Goal: Navigation & Orientation: Find specific page/section

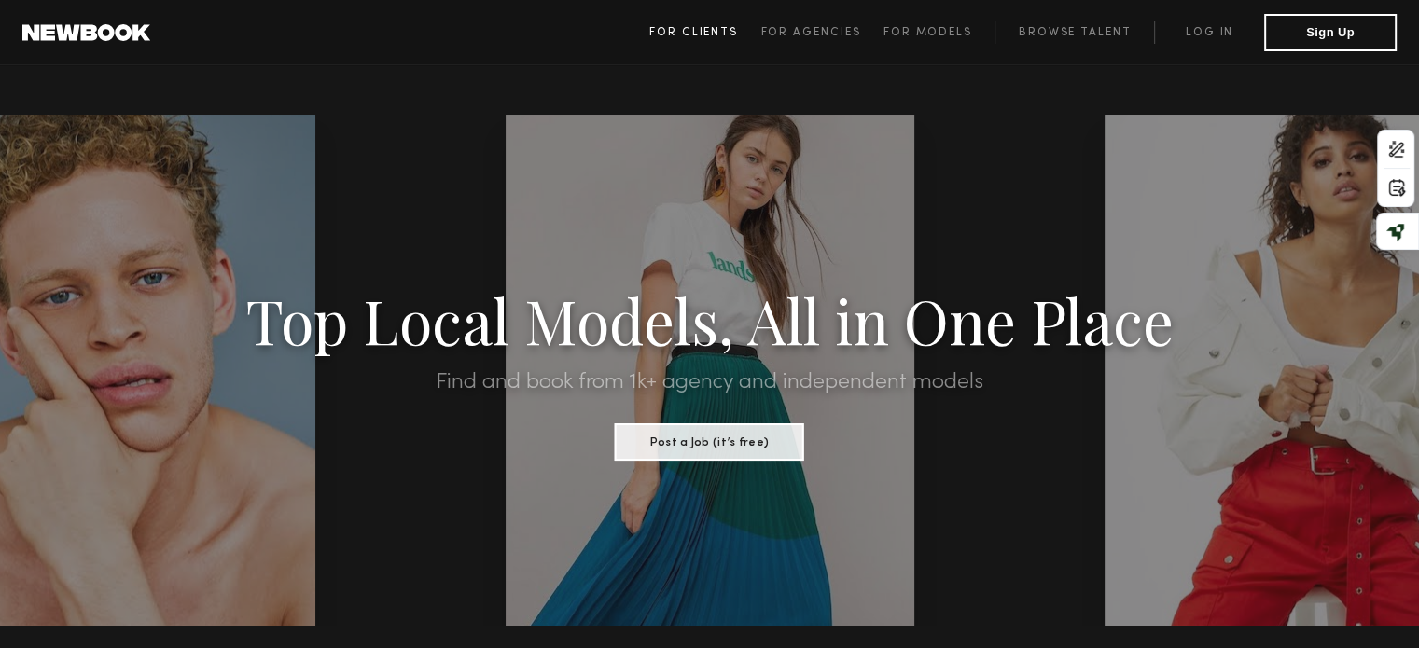
click at [720, 22] on link "For Clients" at bounding box center [704, 32] width 111 height 22
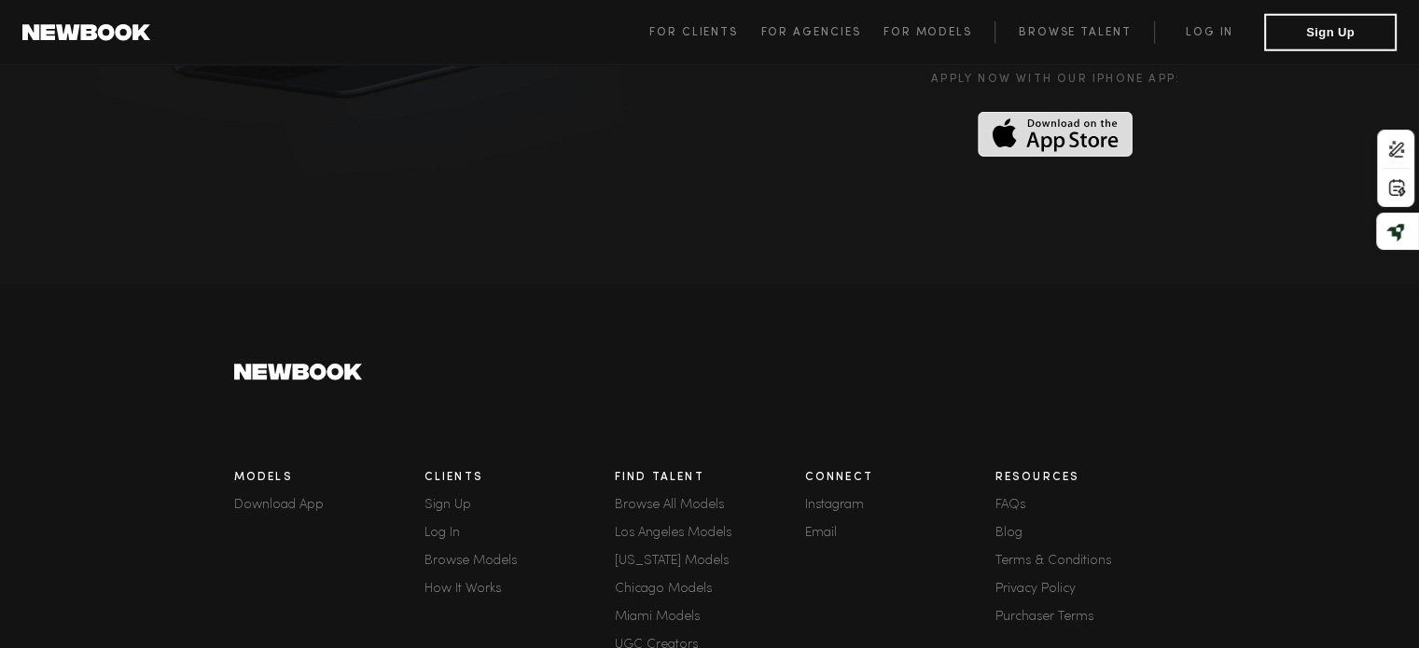
scroll to position [5225, 0]
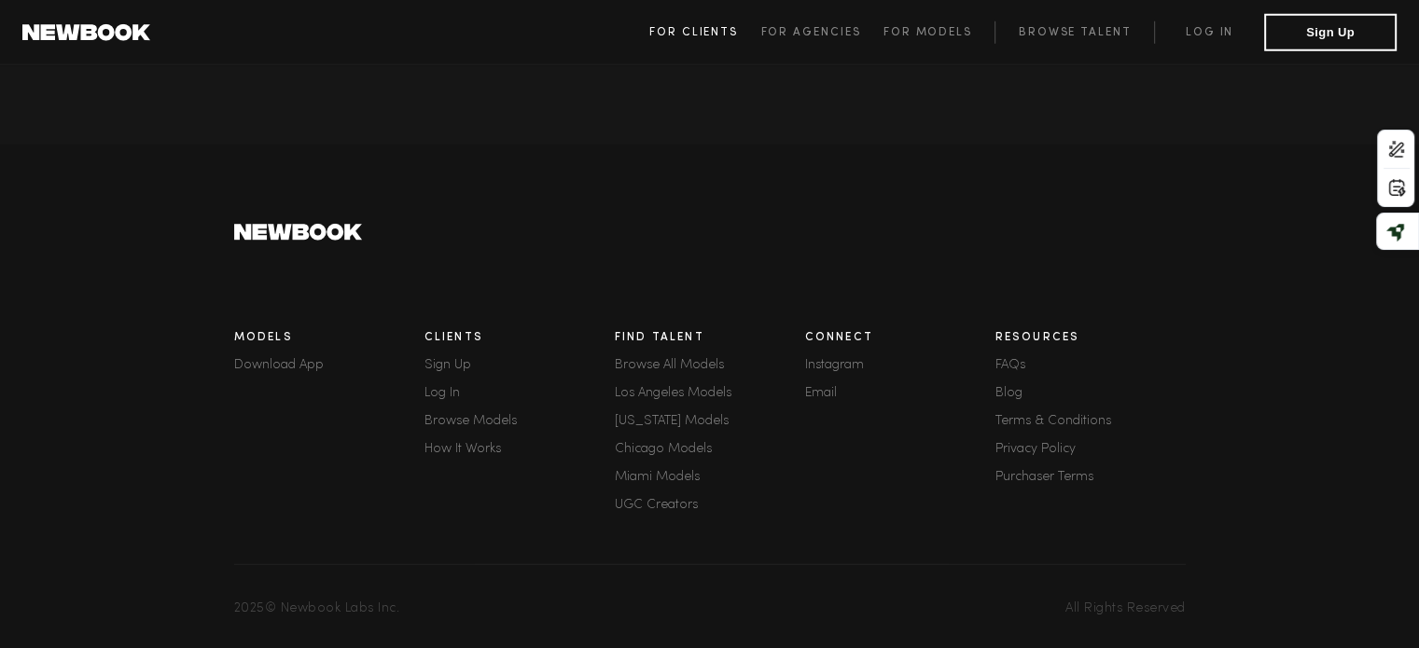
click at [698, 27] on span "For Clients" at bounding box center [693, 32] width 89 height 11
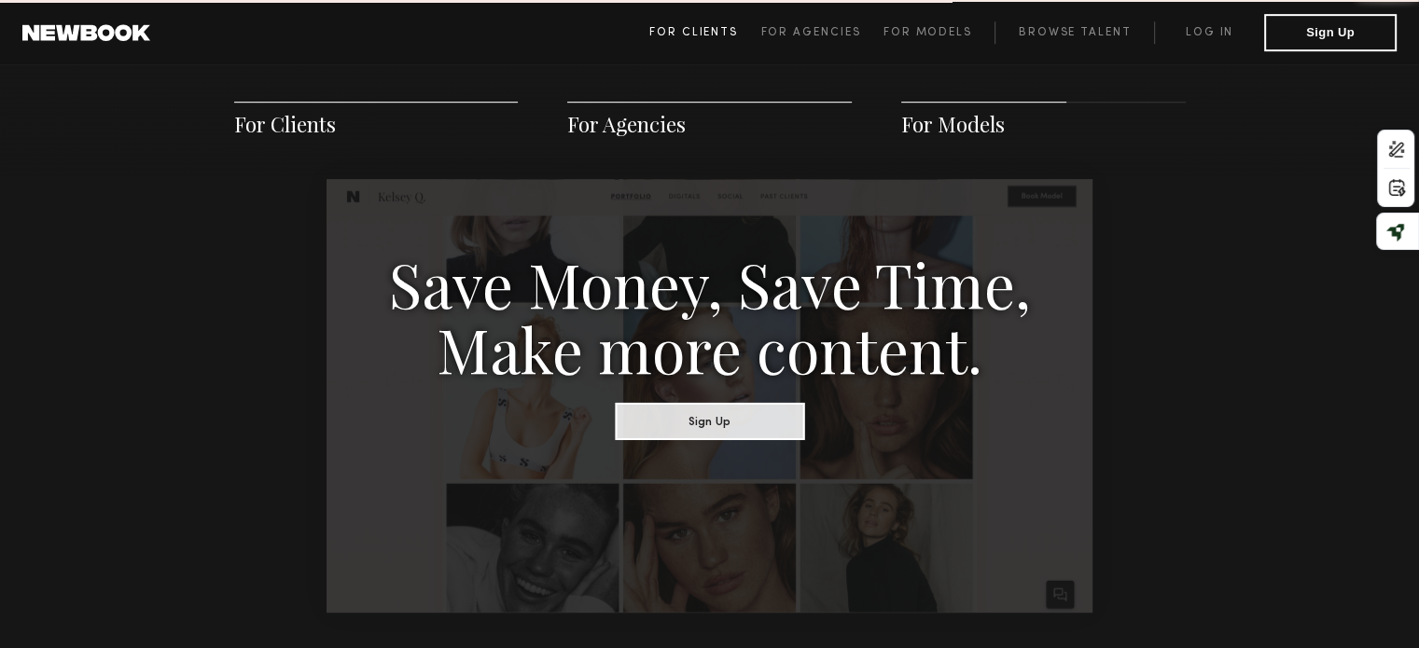
scroll to position [931, 0]
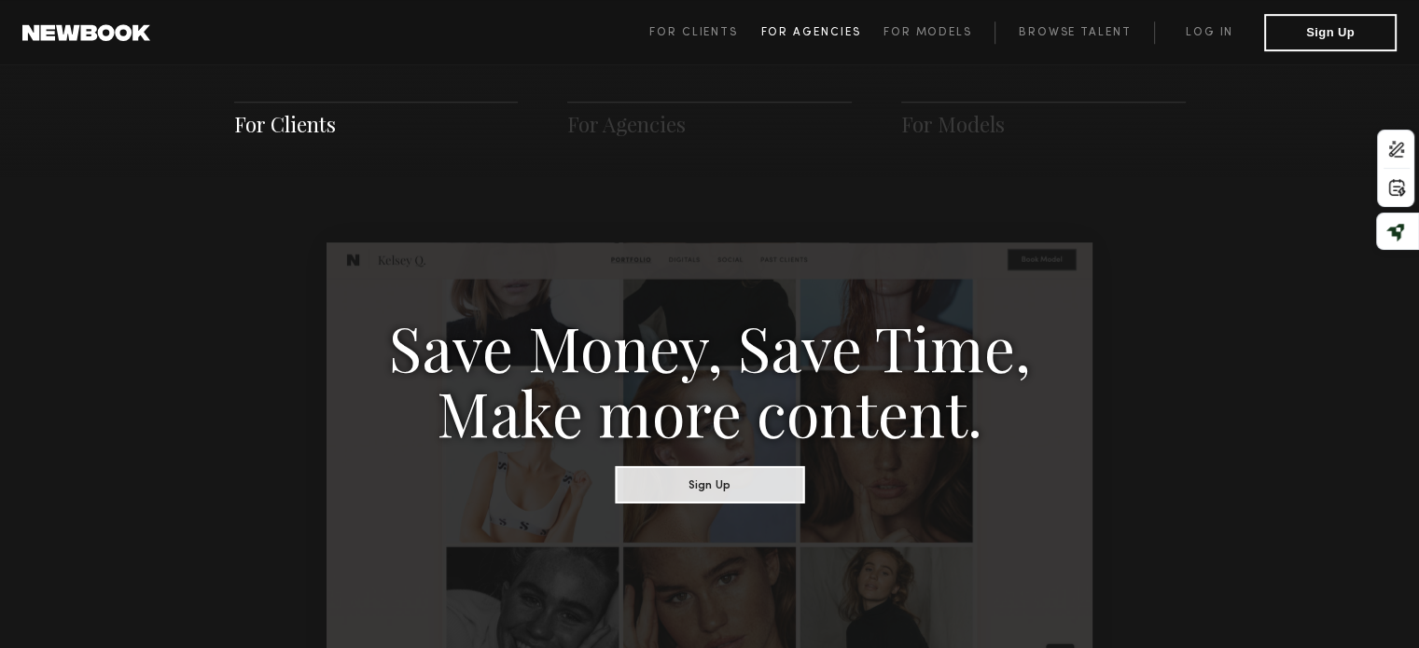
click at [816, 40] on link "For Agencies" at bounding box center [821, 32] width 122 height 22
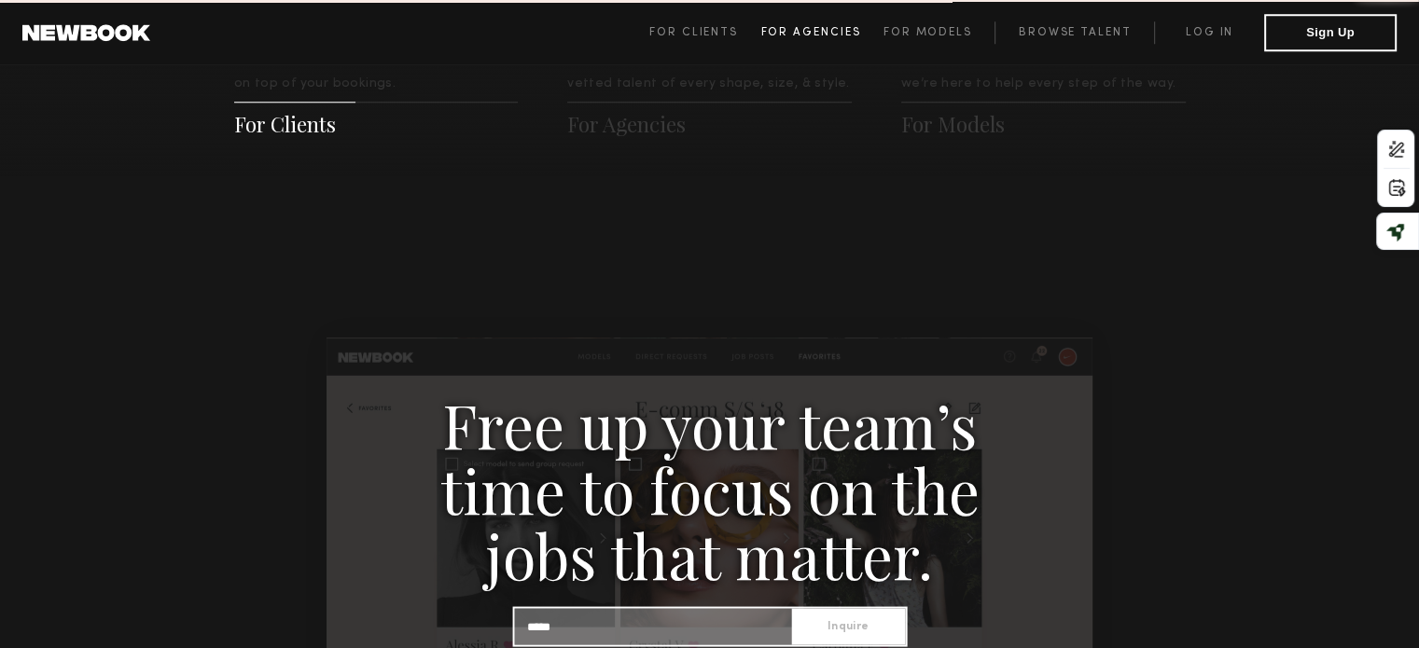
scroll to position [1795, 0]
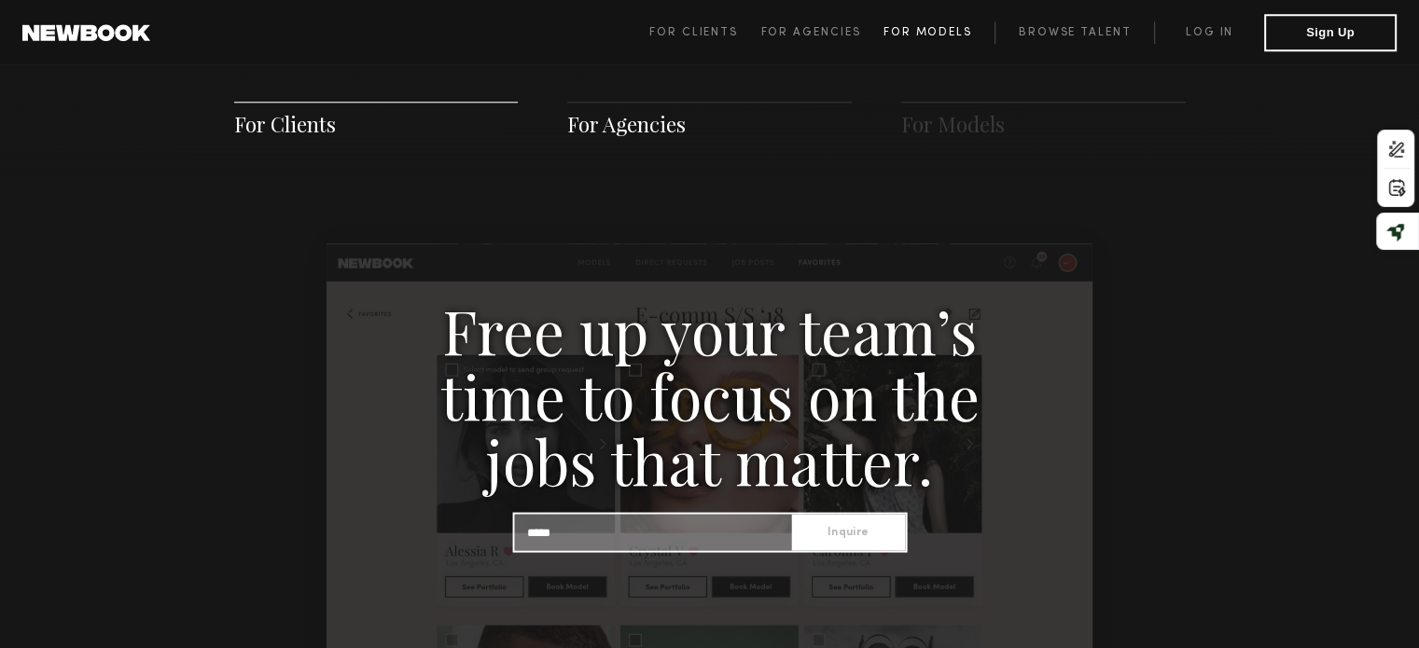
click at [910, 33] on span "For Models" at bounding box center [927, 32] width 89 height 11
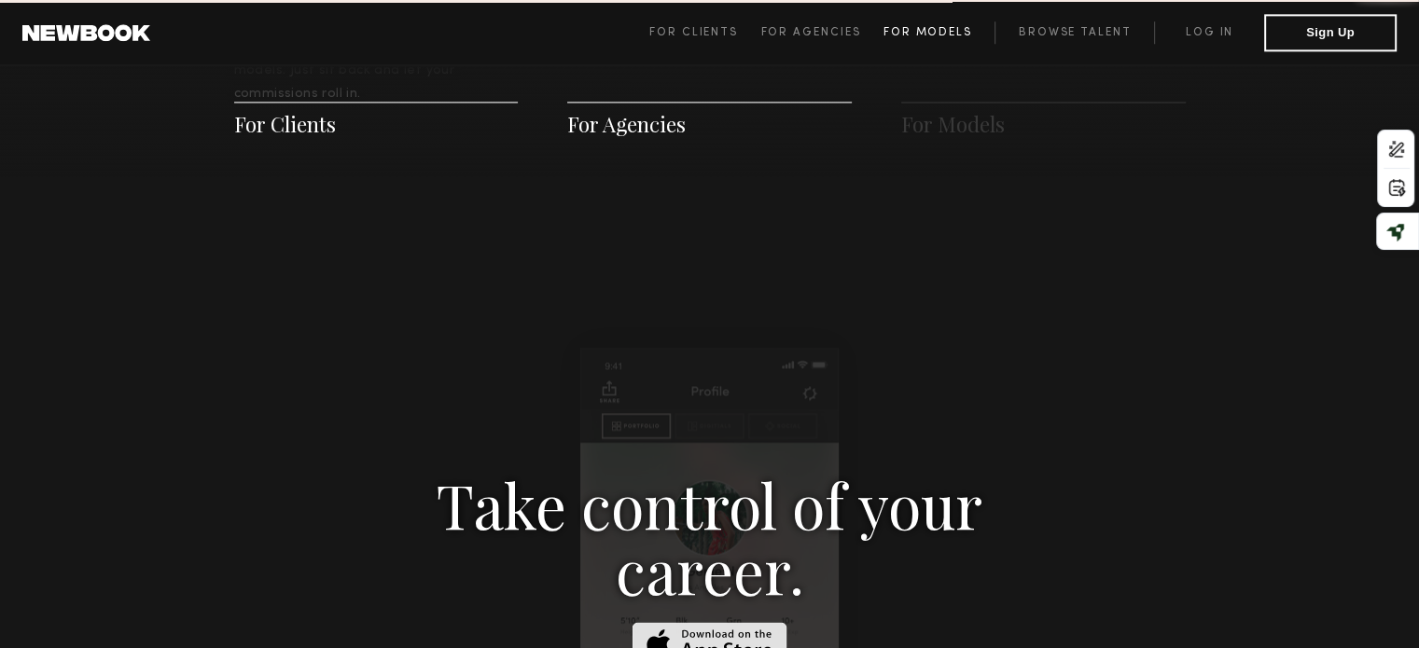
scroll to position [2683, 0]
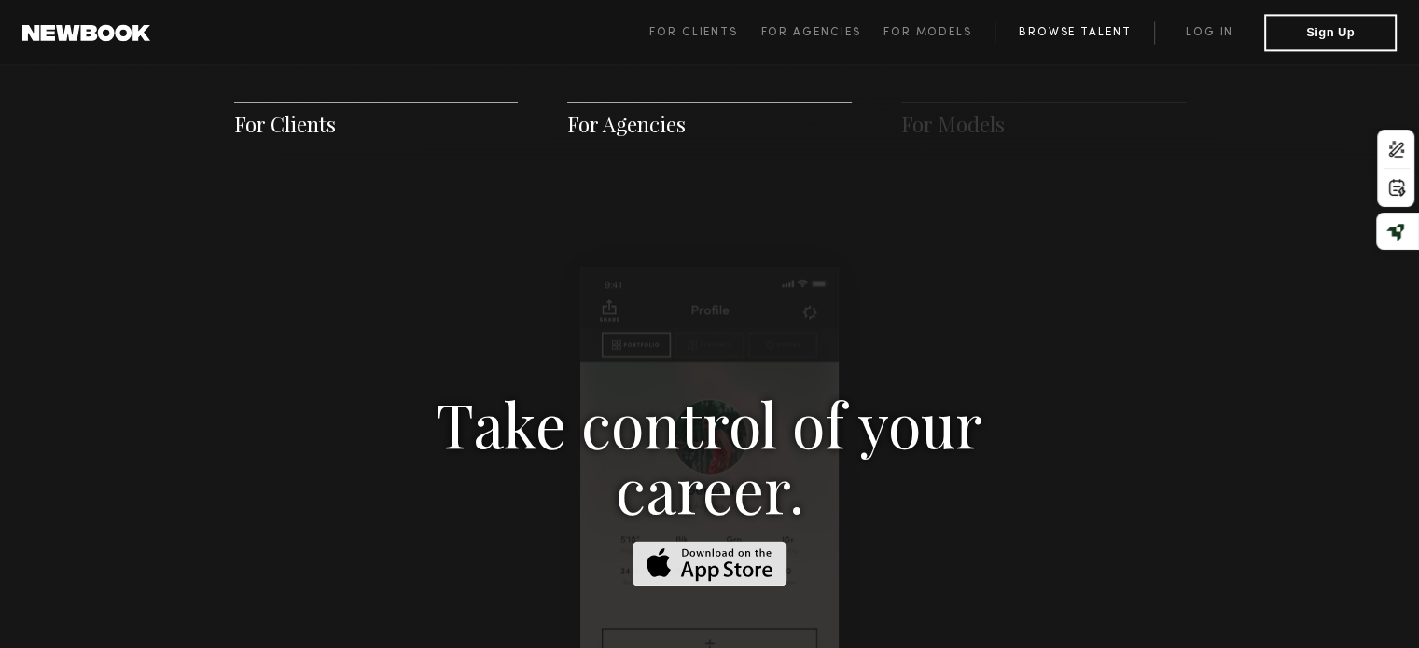
click at [1044, 35] on link "Browse Talent" at bounding box center [1073, 32] width 159 height 22
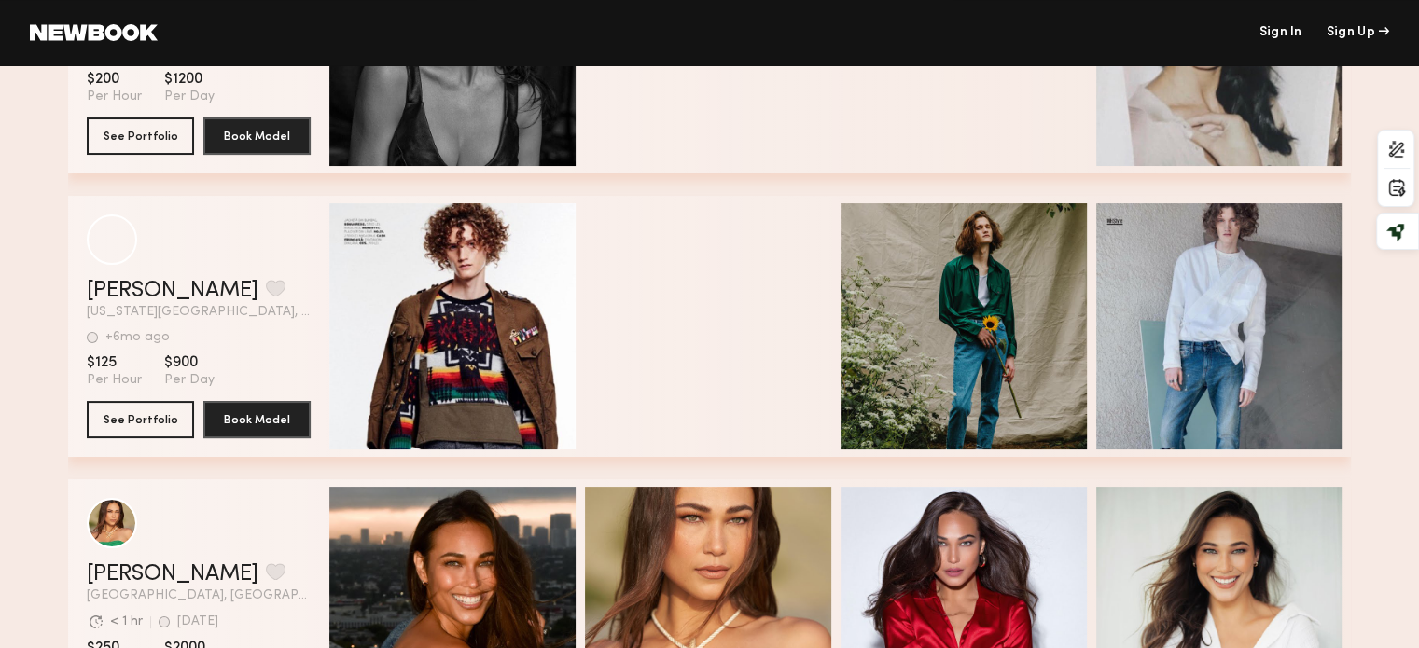
scroll to position [205, 0]
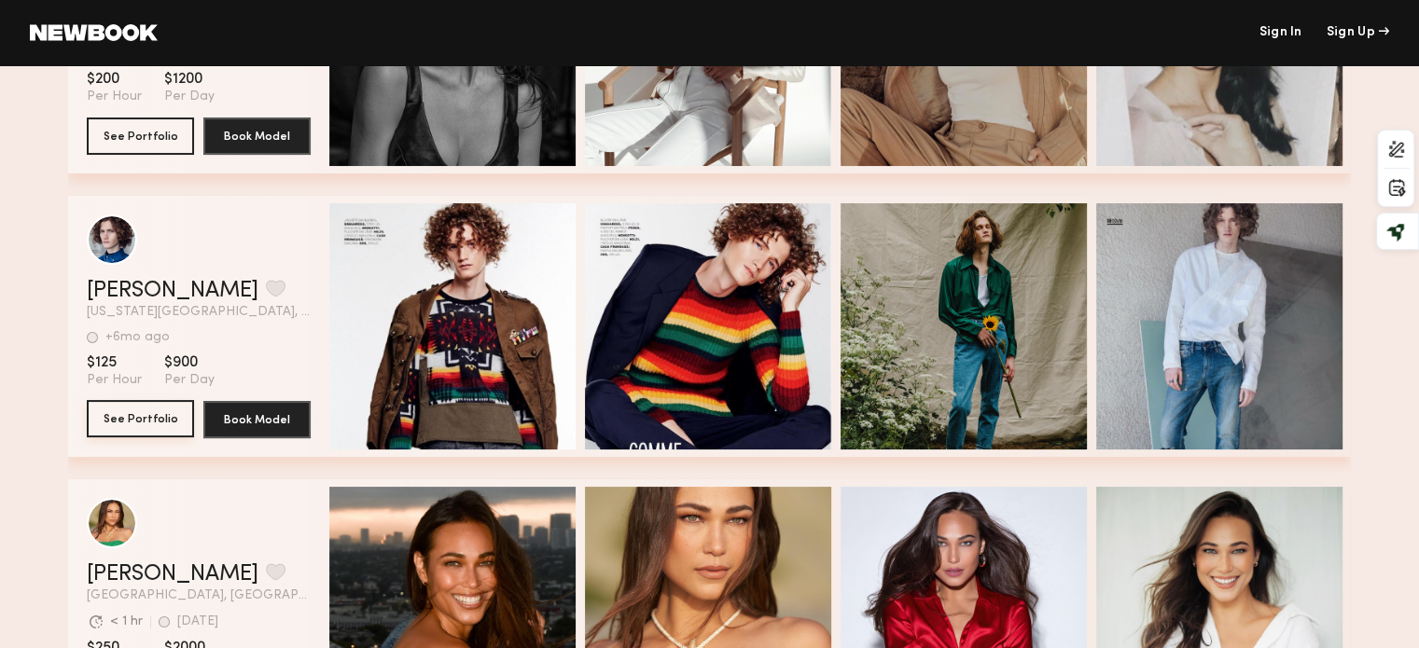
click at [148, 413] on button "See Portfolio" at bounding box center [140, 418] width 107 height 37
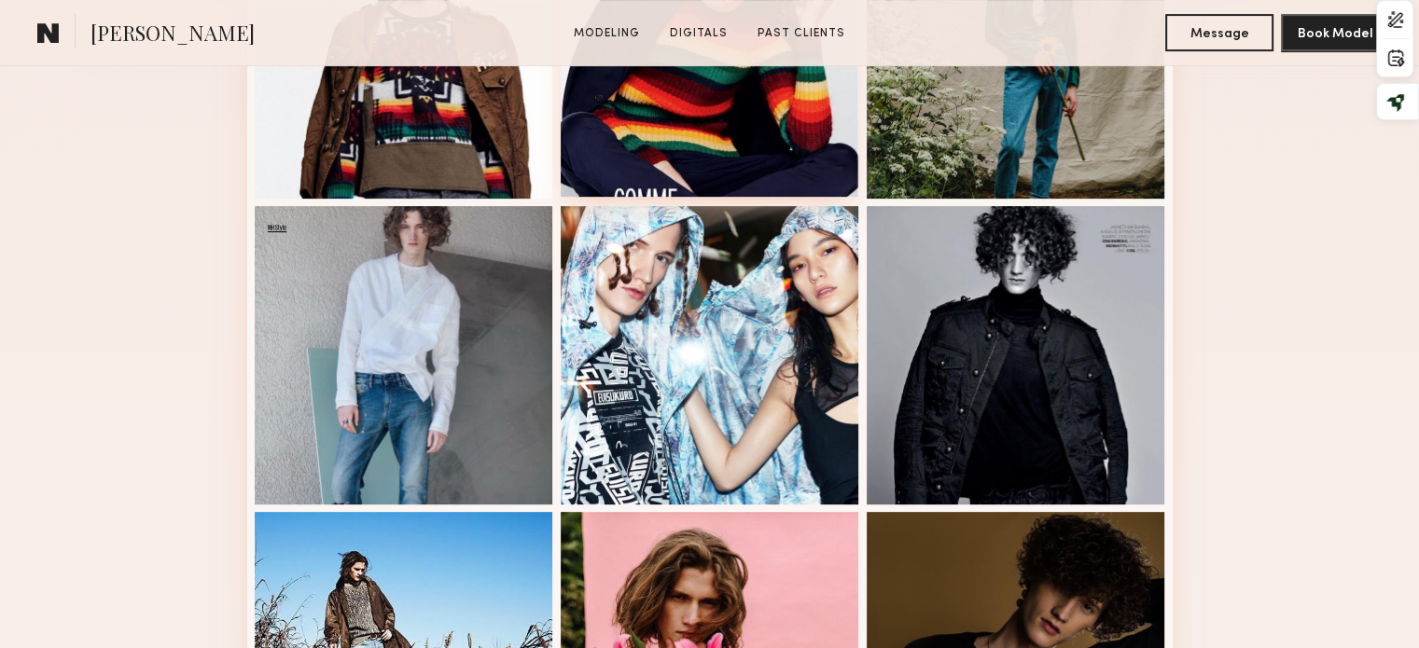
scroll to position [398, 0]
